Goal: Information Seeking & Learning: Learn about a topic

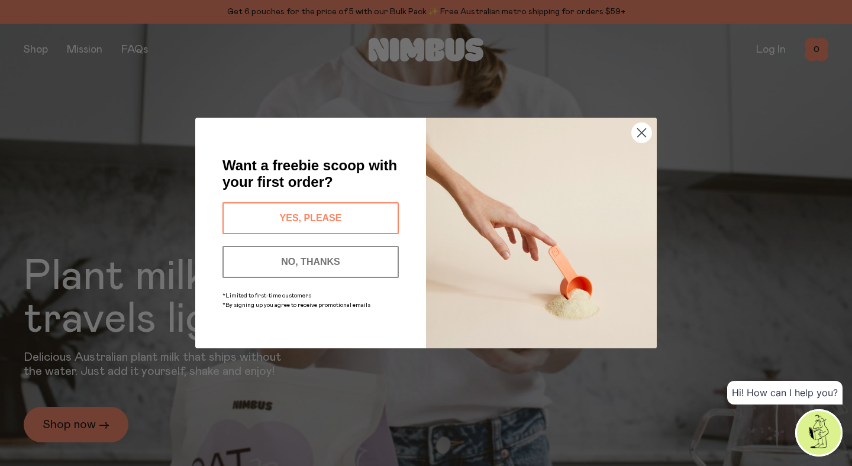
click at [38, 47] on div "Close dialog Want a freebie scoop with your first order? YES, PLEASE NO, THANKS…" at bounding box center [426, 233] width 852 height 466
click at [642, 134] on circle "Close dialog" at bounding box center [642, 133] width 20 height 20
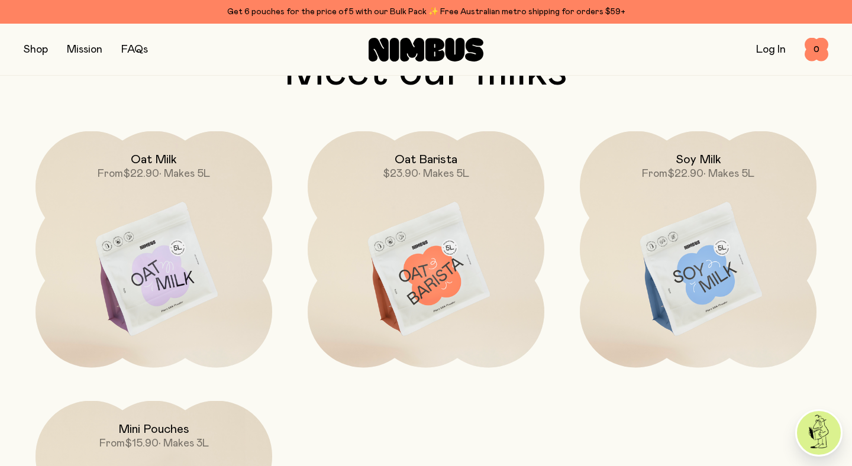
scroll to position [980, 0]
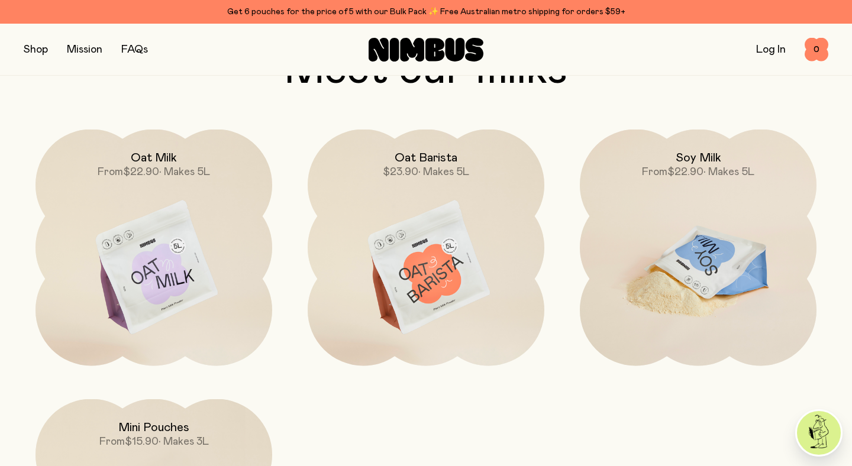
click at [729, 241] on img at bounding box center [698, 269] width 237 height 278
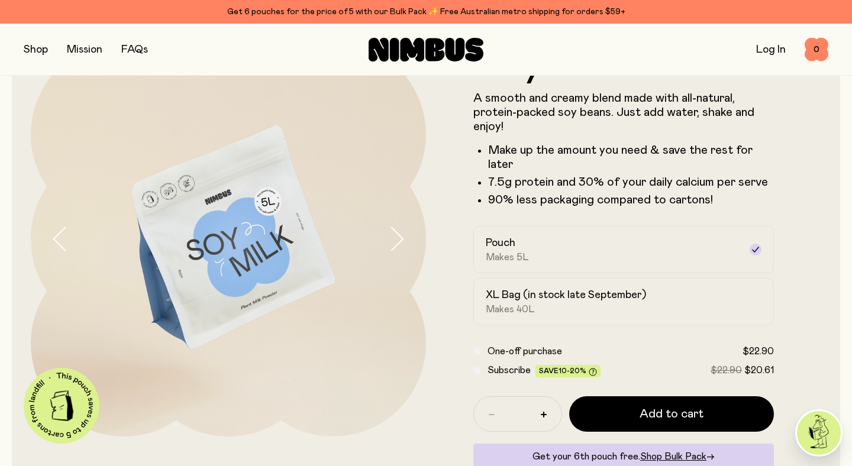
scroll to position [68, 0]
click at [405, 237] on button "button" at bounding box center [407, 238] width 38 height 395
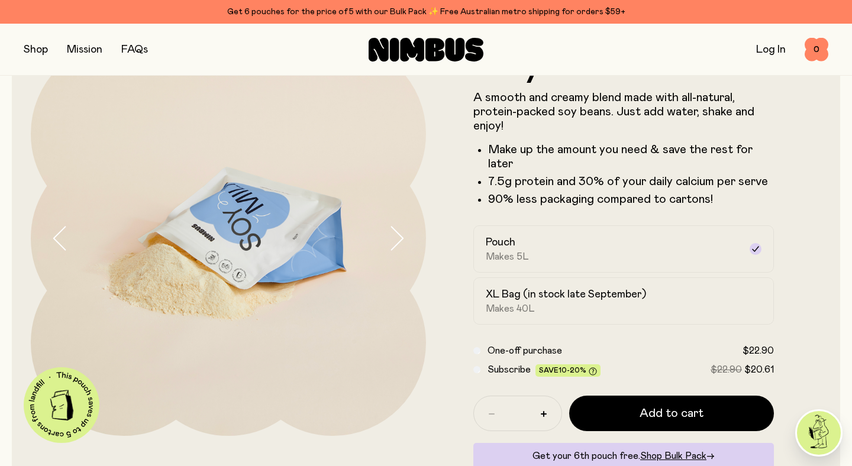
click at [405, 237] on button "button" at bounding box center [407, 238] width 38 height 395
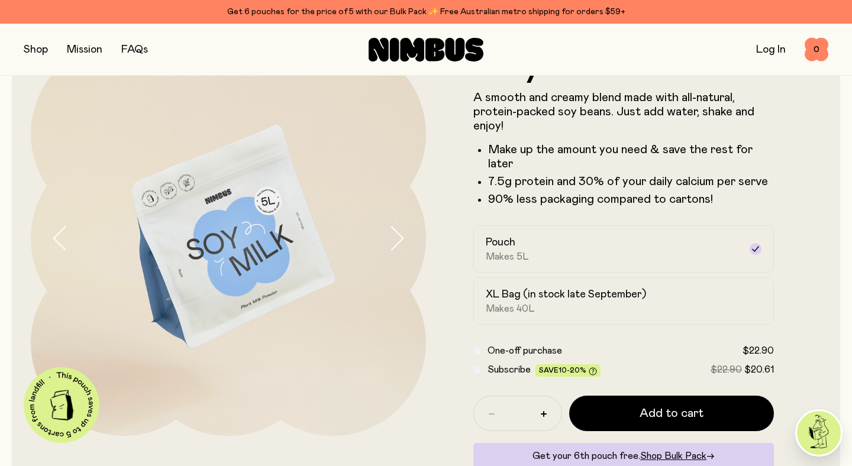
click at [405, 237] on button "button" at bounding box center [407, 238] width 38 height 395
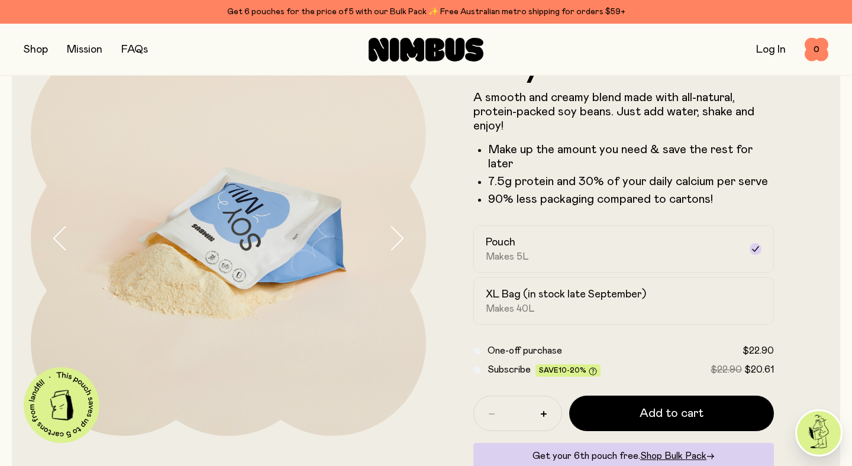
click at [405, 237] on button "button" at bounding box center [407, 238] width 38 height 395
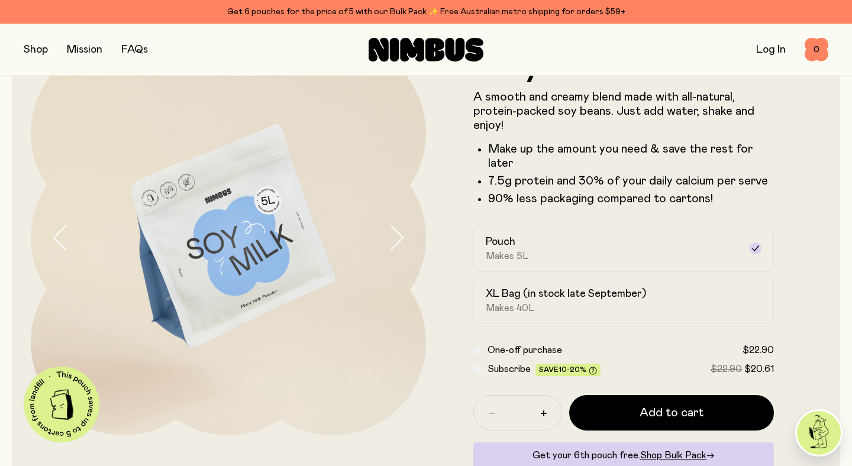
scroll to position [0, 0]
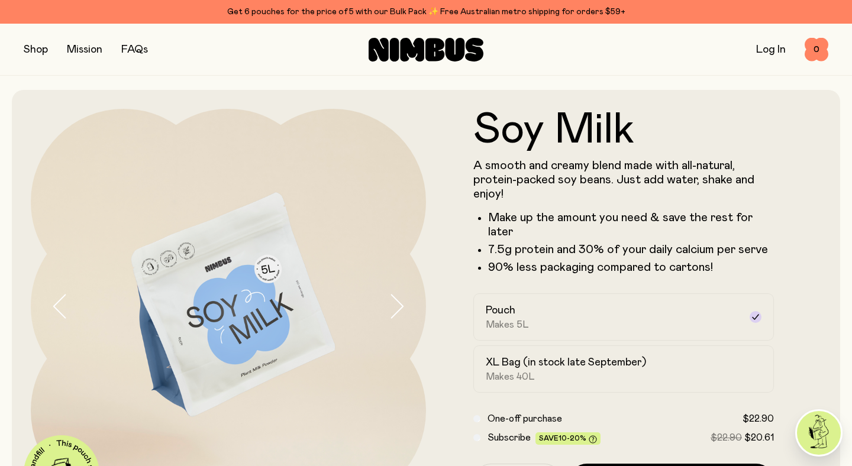
click at [139, 49] on link "FAQs" at bounding box center [134, 49] width 27 height 11
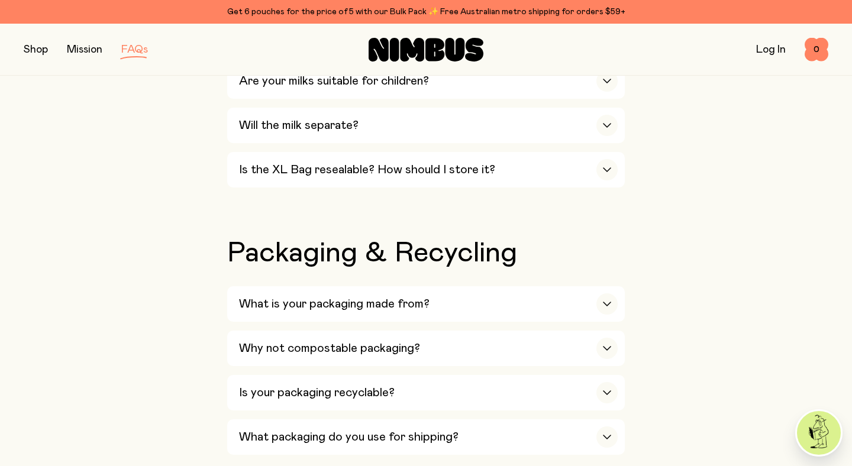
scroll to position [1004, 0]
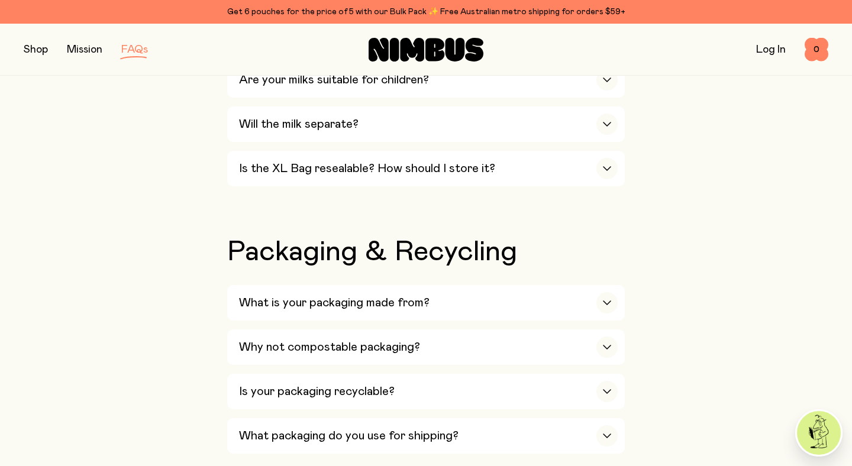
click at [44, 50] on button "button" at bounding box center [36, 49] width 24 height 17
